Goal: Navigation & Orientation: Find specific page/section

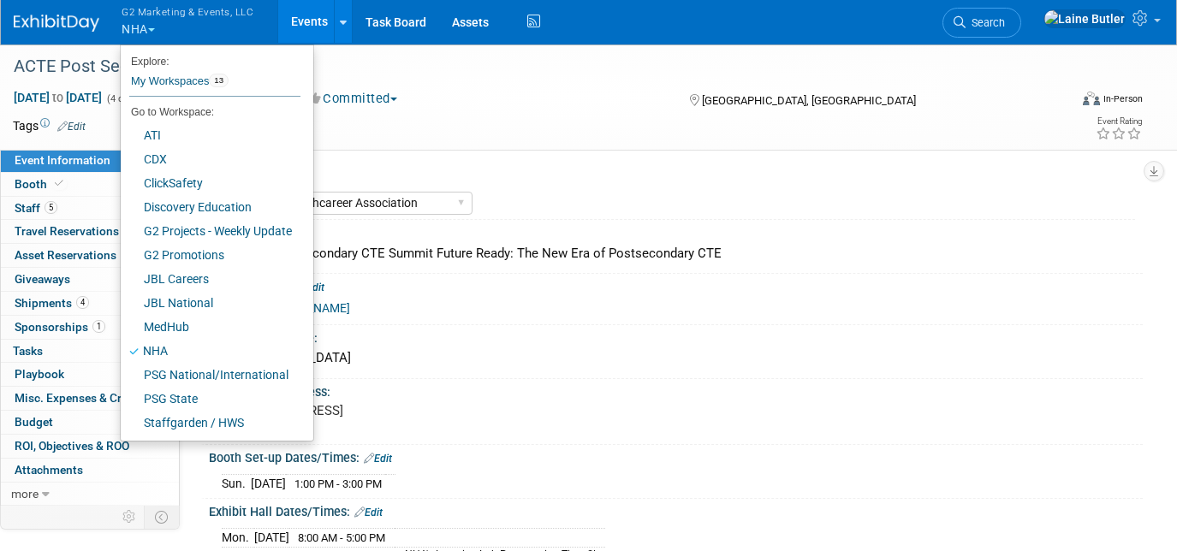
select select "National Healthcareer Association"
select select "In-house Created Form w/ Link"
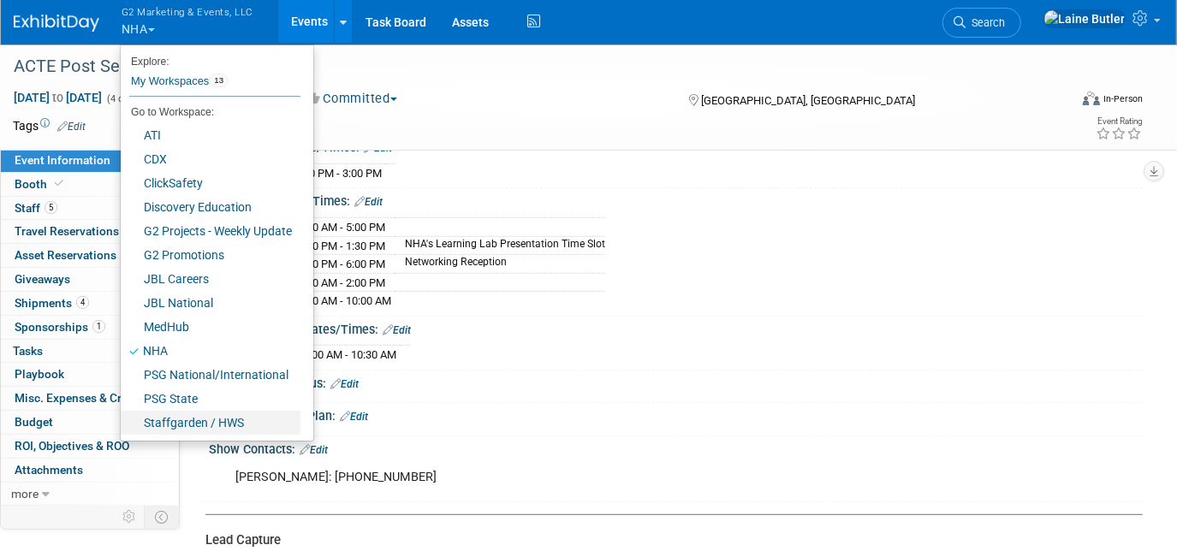
scroll to position [311, 0]
click at [178, 142] on link "ATI" at bounding box center [211, 135] width 180 height 24
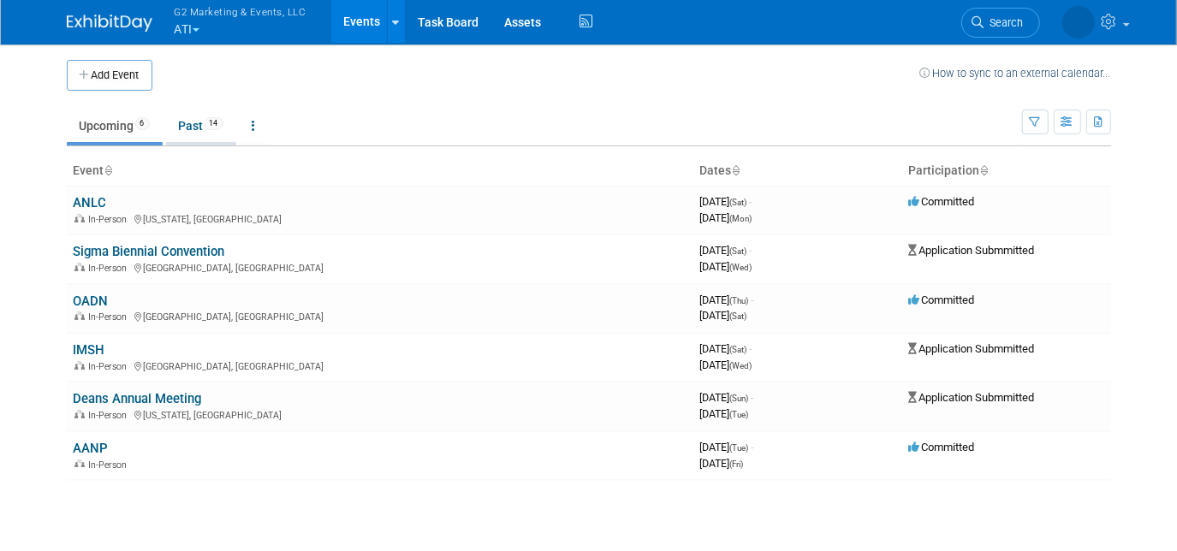
click at [181, 131] on link "Past 14" at bounding box center [201, 126] width 70 height 33
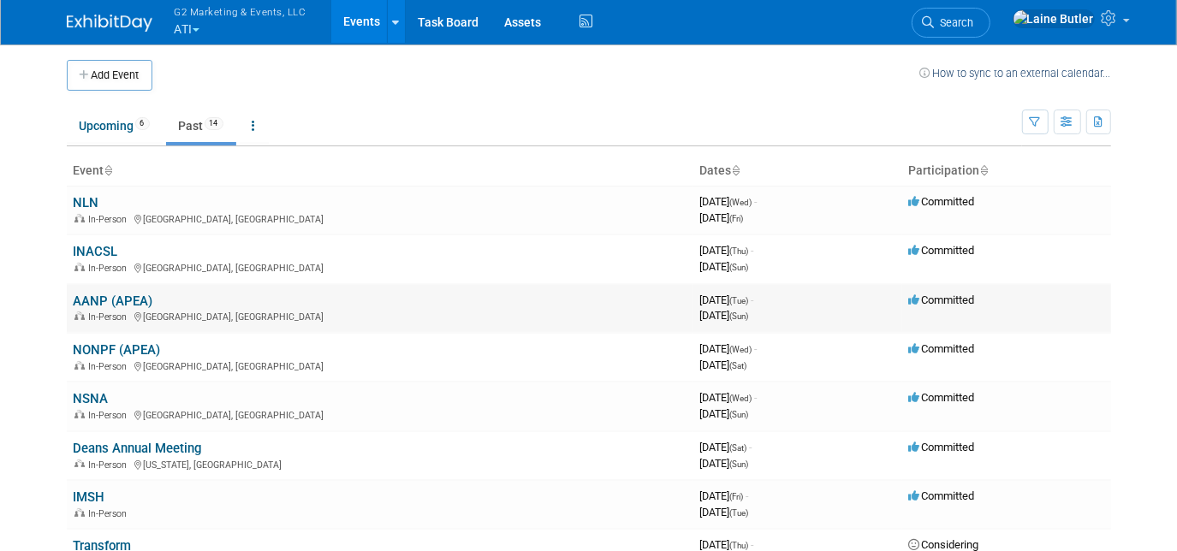
click at [132, 294] on link "AANP (APEA)" at bounding box center [114, 301] width 80 height 15
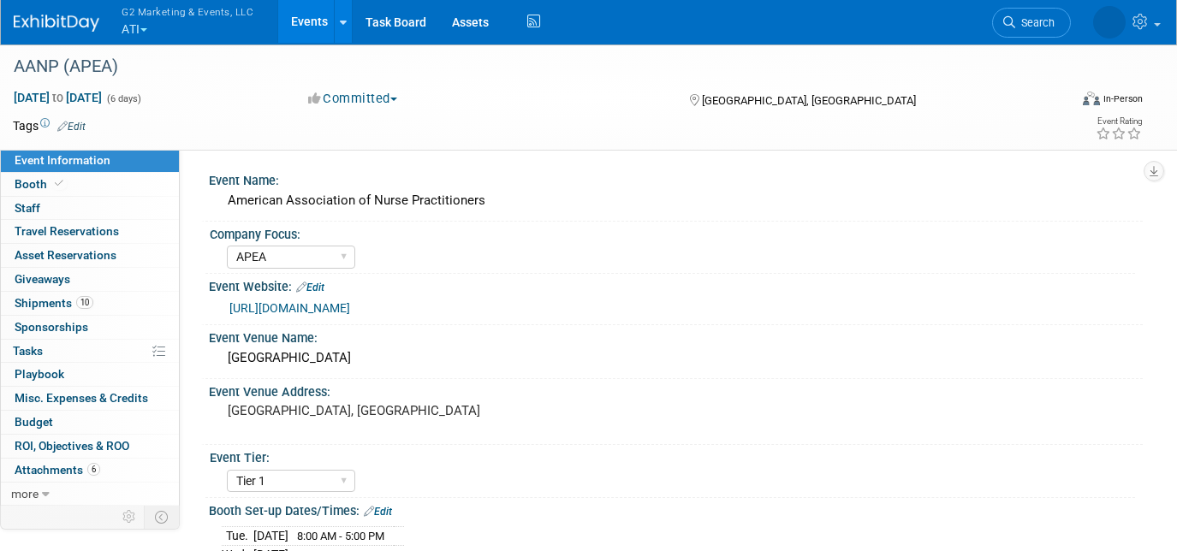
select select "APEA"
select select "Tier 1"
select select "Show Rented App/Device"
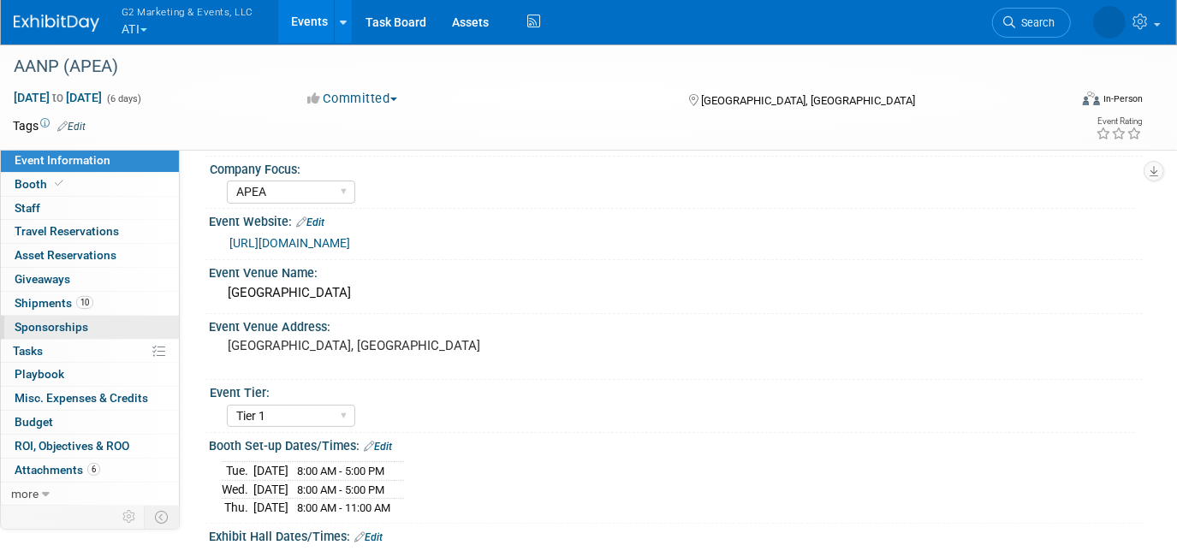
scroll to position [155, 0]
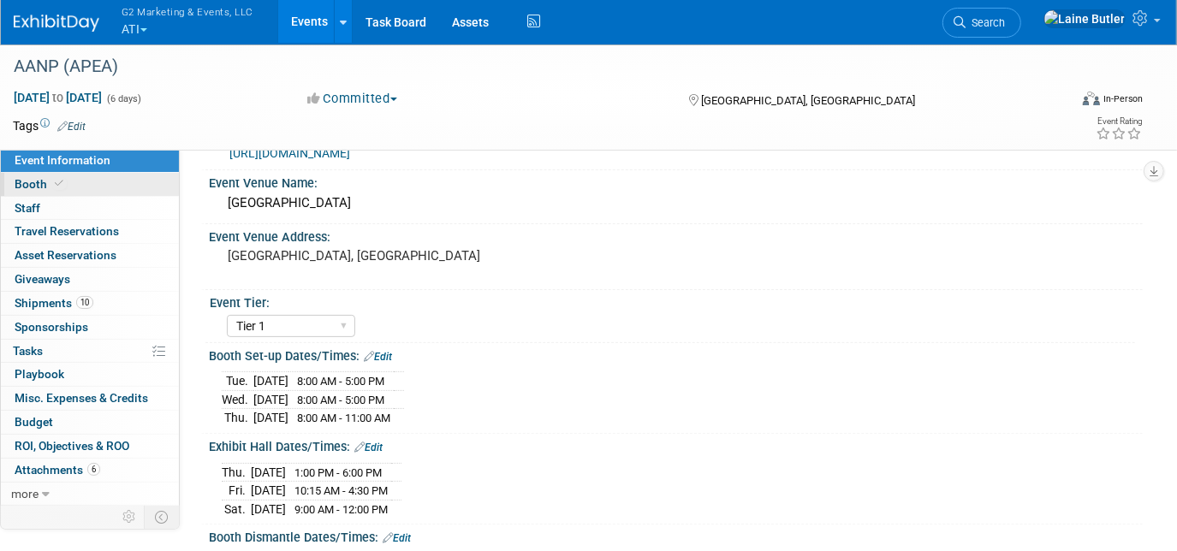
click at [45, 181] on span "Booth" at bounding box center [41, 184] width 52 height 14
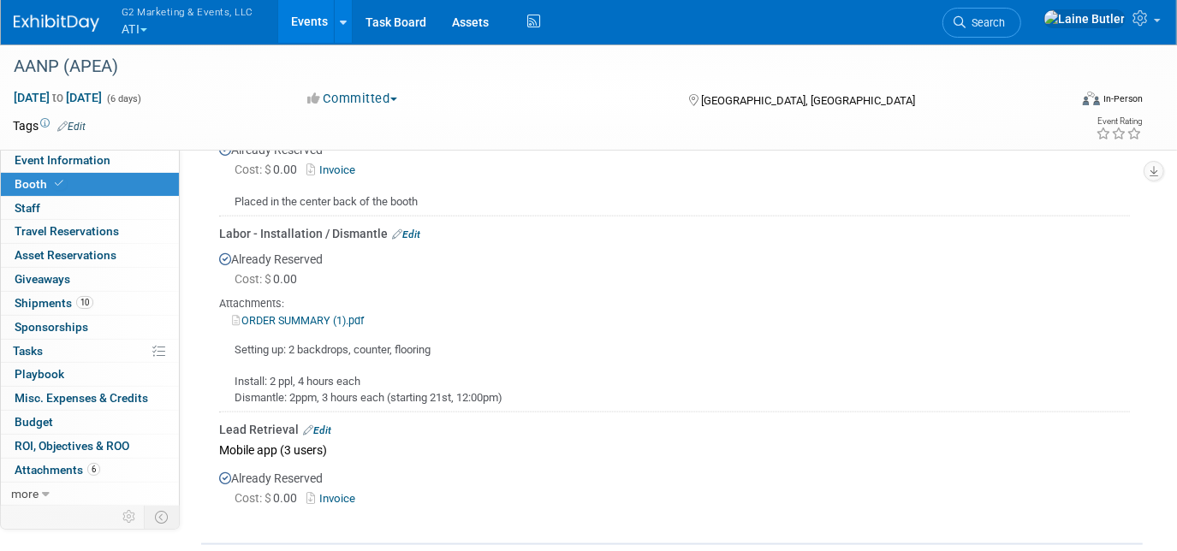
scroll to position [1400, 0]
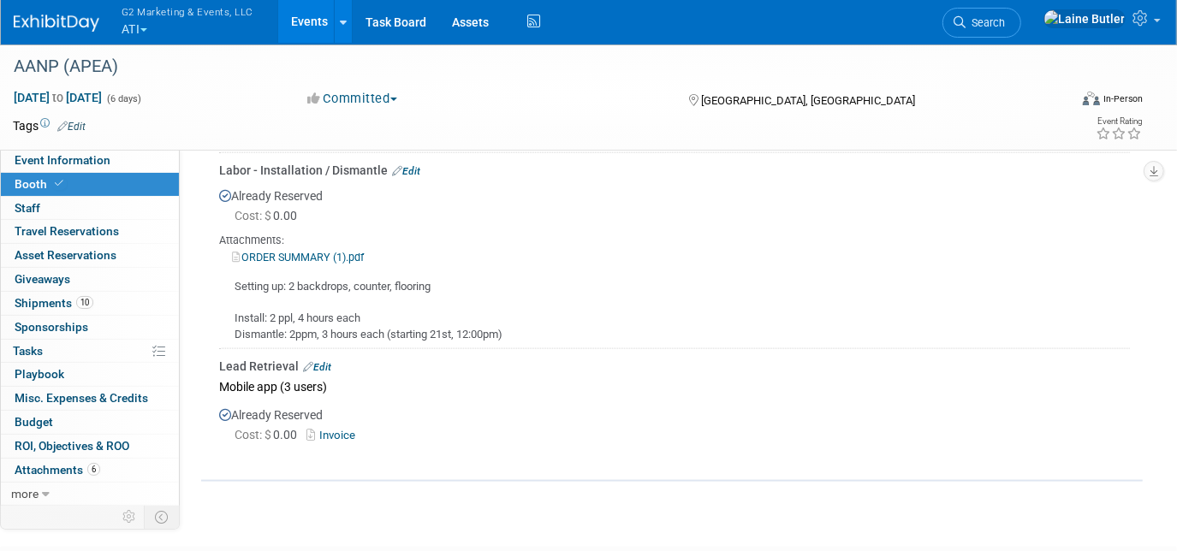
click at [148, 32] on button "G2 Marketing & Events, LLC ATI" at bounding box center [197, 22] width 155 height 45
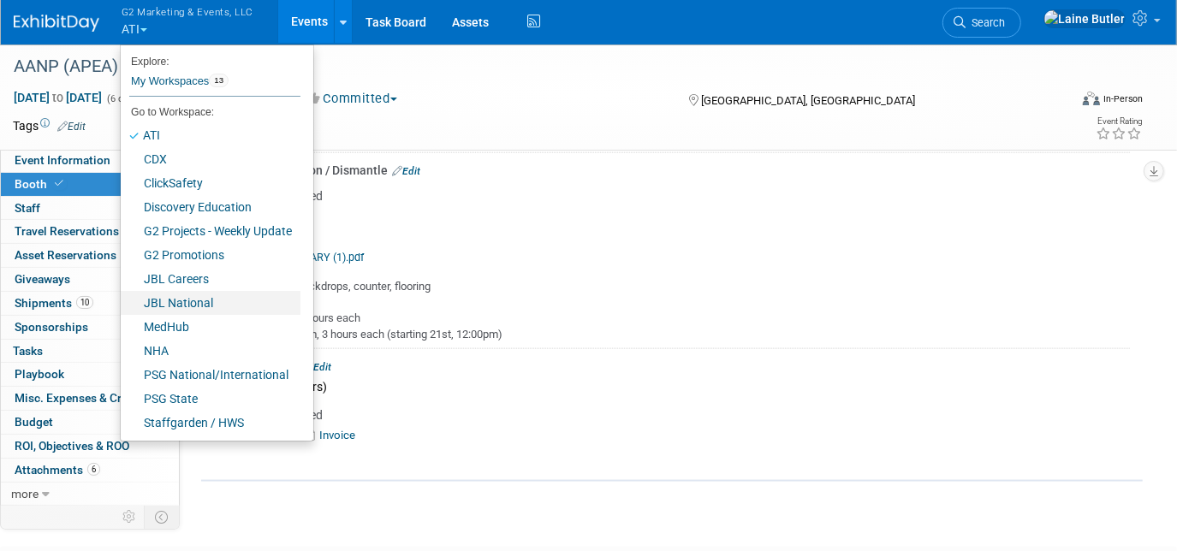
click at [221, 301] on link "JBL National" at bounding box center [211, 303] width 180 height 24
